Goal: Information Seeking & Learning: Understand process/instructions

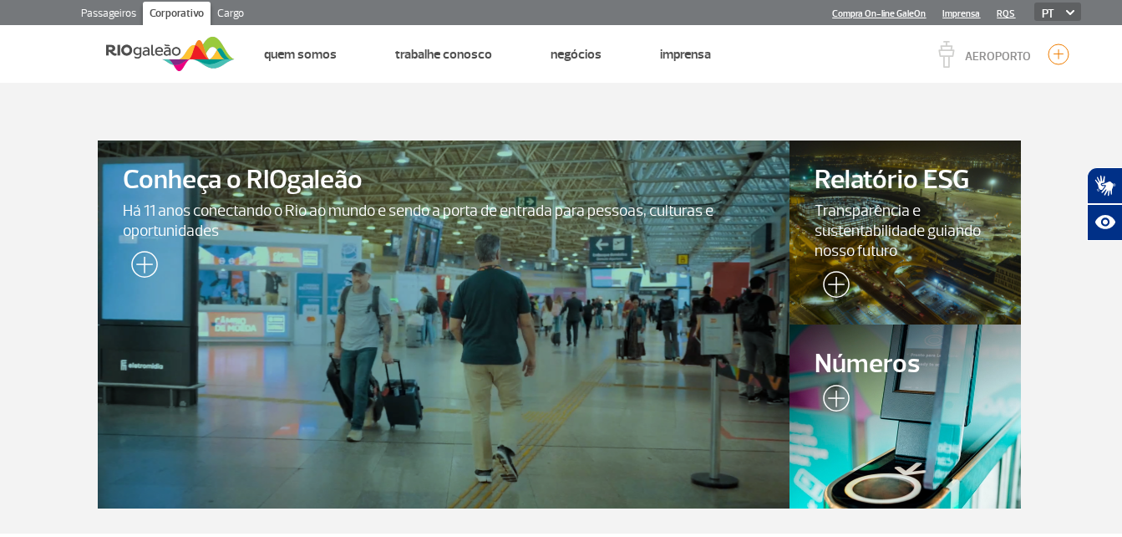
click at [208, 49] on img at bounding box center [170, 53] width 129 height 41
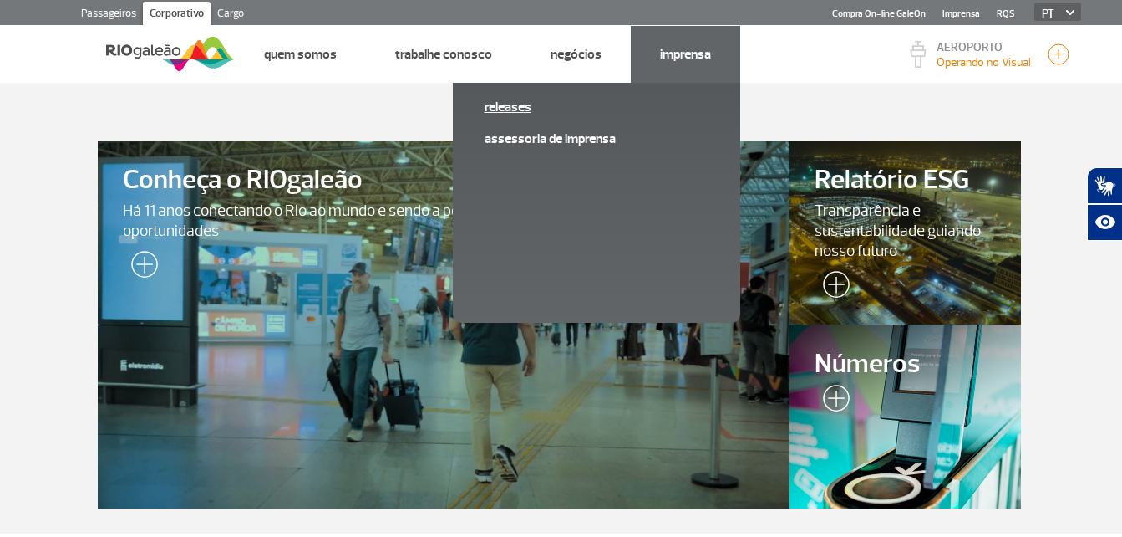
click at [505, 106] on link "Releases" at bounding box center [597, 107] width 224 height 18
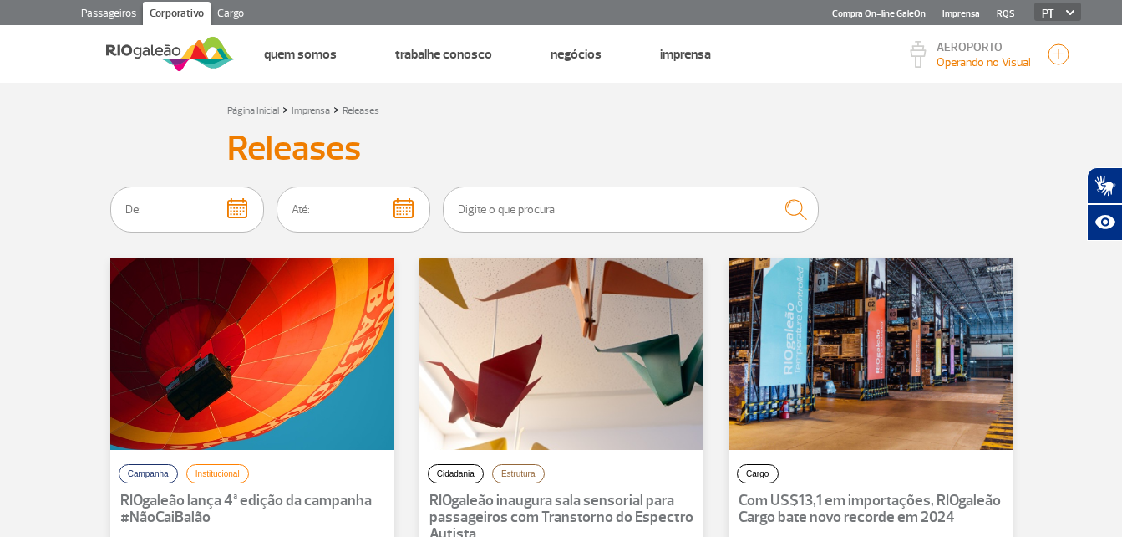
click at [0, 247] on html "Passageiros Corporativo Cargo Compra On-line GaleOn Imprensa RQS PT ENG ESP Pág…" at bounding box center [561, 268] width 1122 height 537
click at [132, 9] on link "Passageiros" at bounding box center [108, 15] width 69 height 27
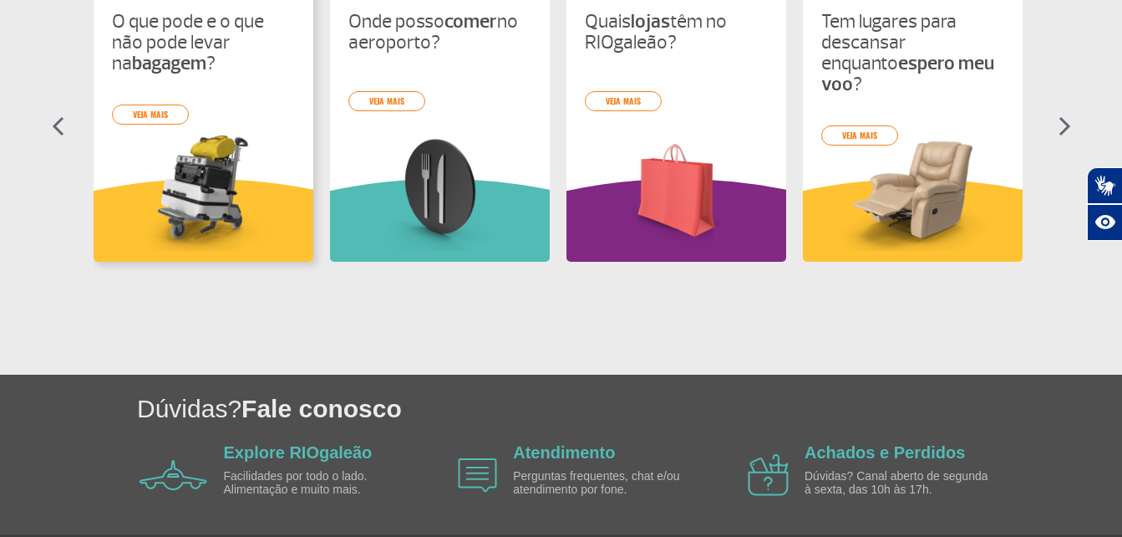
scroll to position [888, 0]
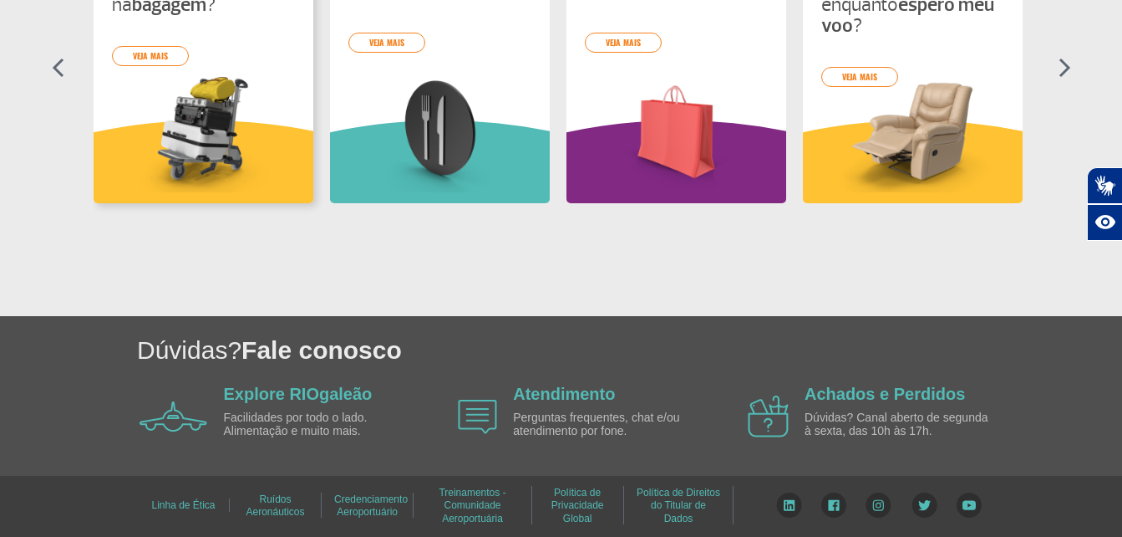
click at [203, 69] on div "O que pode e o que não pode levar na bagagem ? veja mais" at bounding box center [204, 67] width 220 height 271
click at [142, 53] on link "veja mais" at bounding box center [150, 56] width 77 height 20
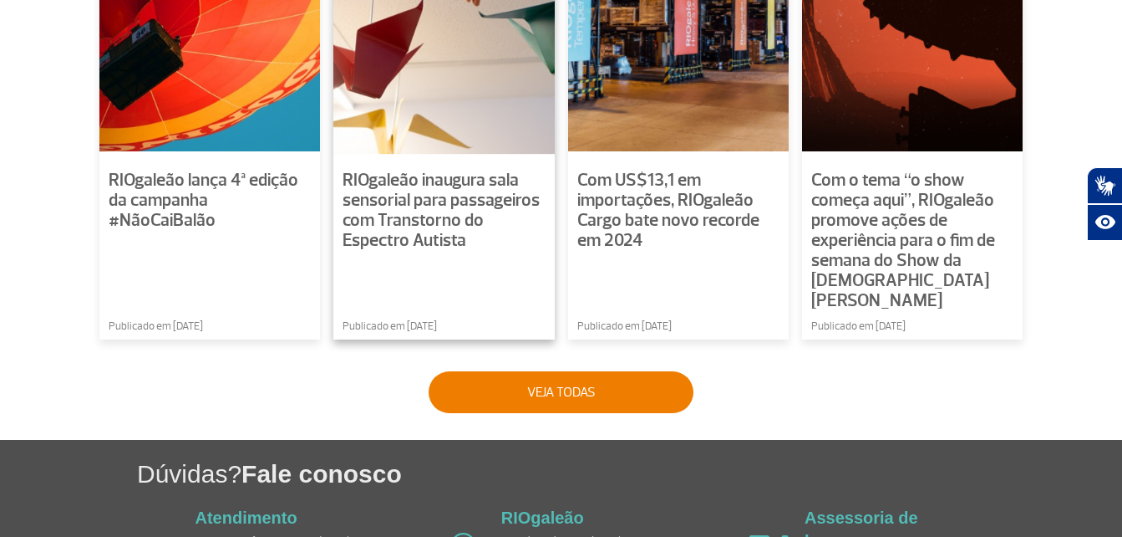
scroll to position [1406, 0]
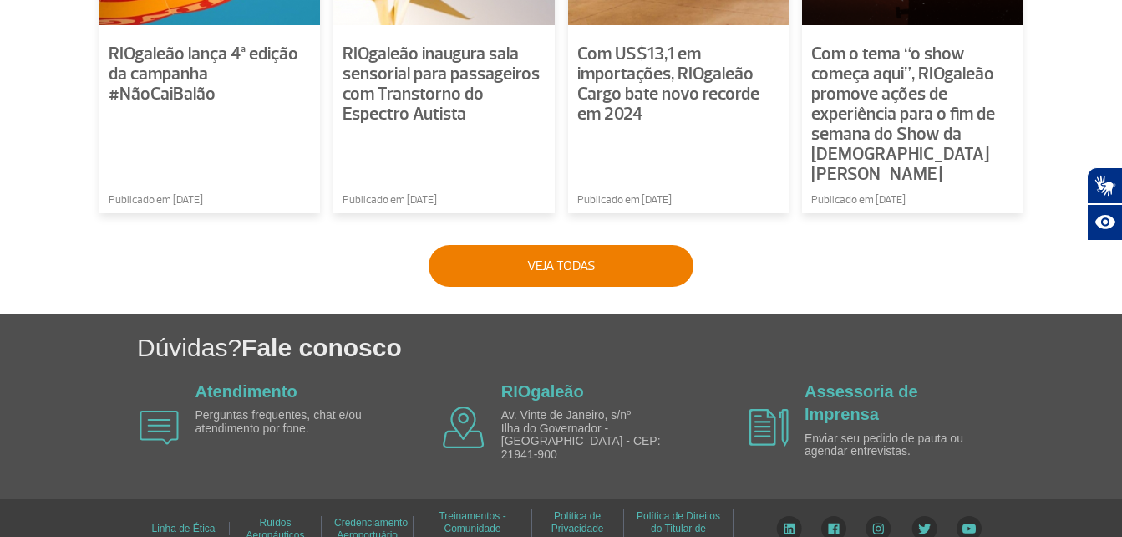
click at [785, 516] on img at bounding box center [789, 528] width 26 height 25
click at [829, 516] on img at bounding box center [834, 528] width 25 height 25
click at [883, 516] on img at bounding box center [879, 528] width 26 height 25
click at [971, 516] on img at bounding box center [969, 528] width 25 height 25
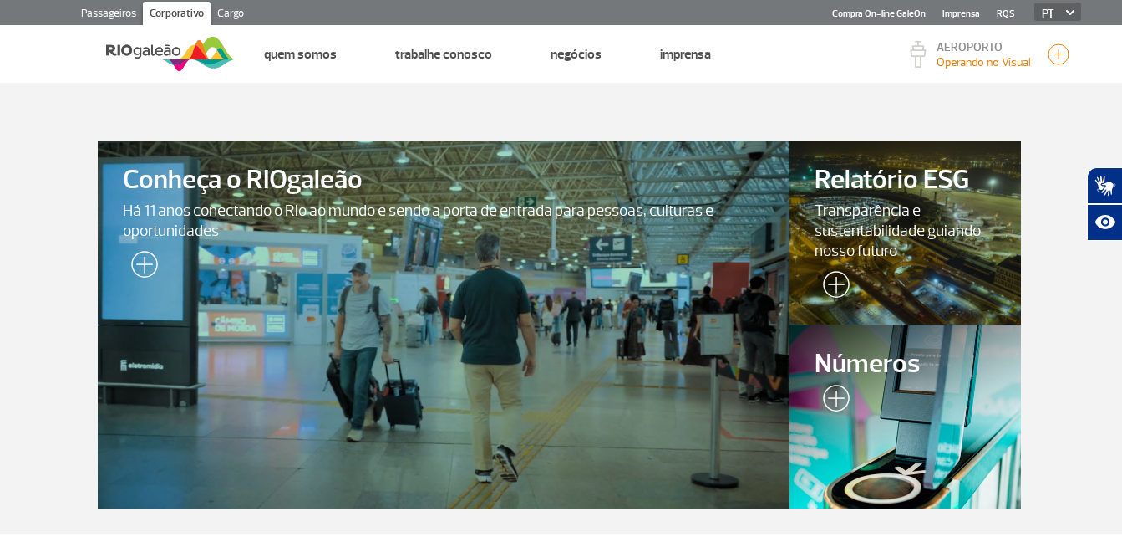
click at [106, 6] on link "Passageiros" at bounding box center [108, 15] width 69 height 27
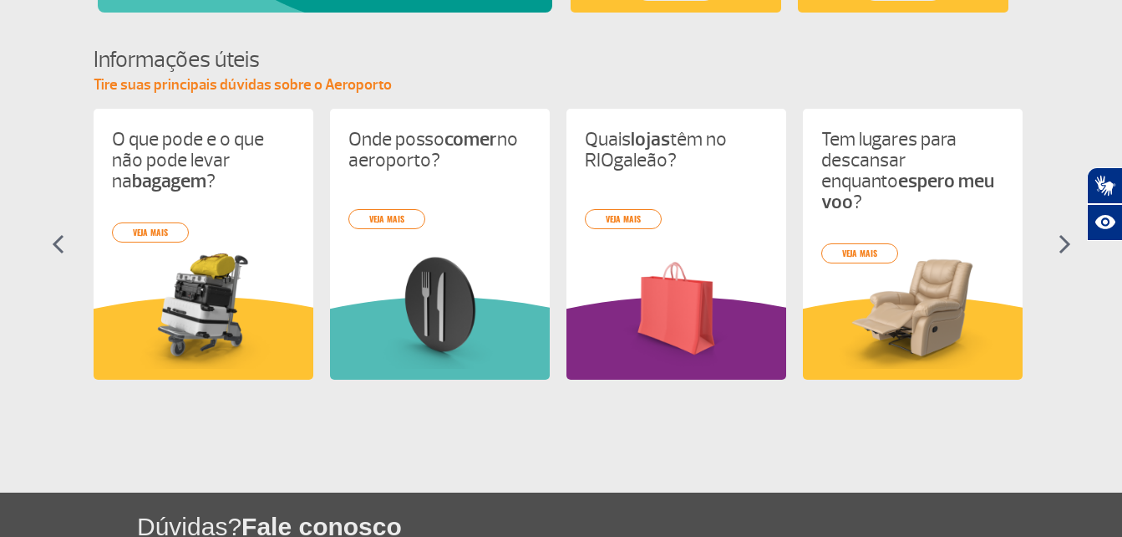
scroll to position [303, 0]
